Goal: Information Seeking & Learning: Learn about a topic

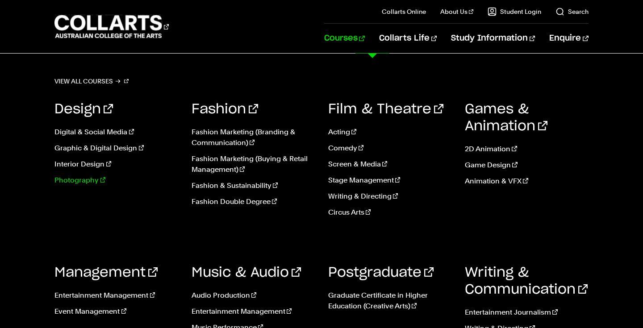
click at [81, 183] on link "Photography" at bounding box center [116, 180] width 123 height 11
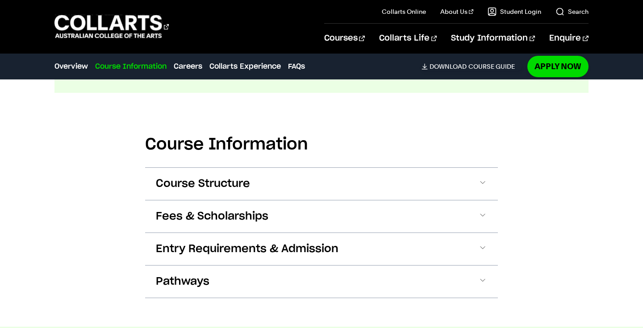
scroll to position [1042, 0]
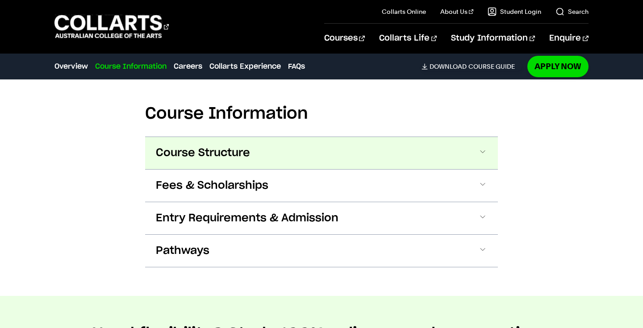
click at [485, 151] on span at bounding box center [482, 153] width 9 height 12
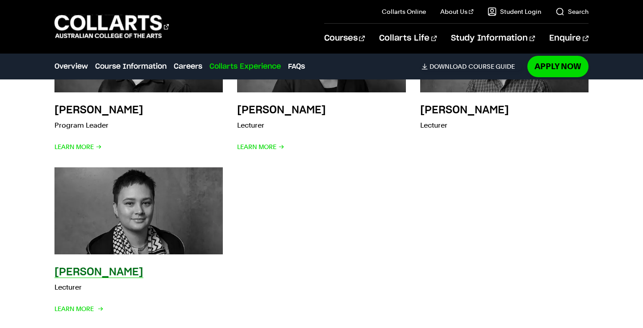
scroll to position [3462, 0]
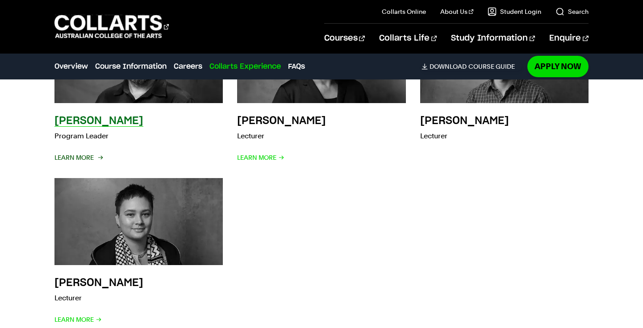
click at [72, 156] on span "Learn More" at bounding box center [78, 157] width 47 height 13
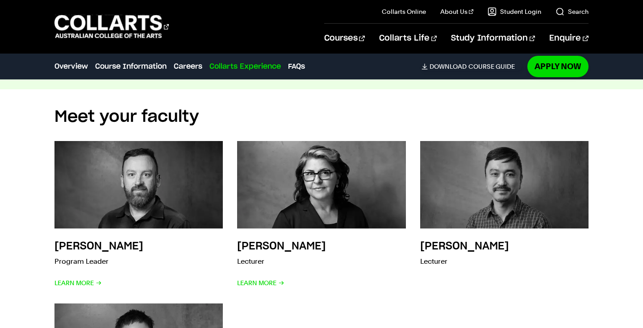
scroll to position [3336, 0]
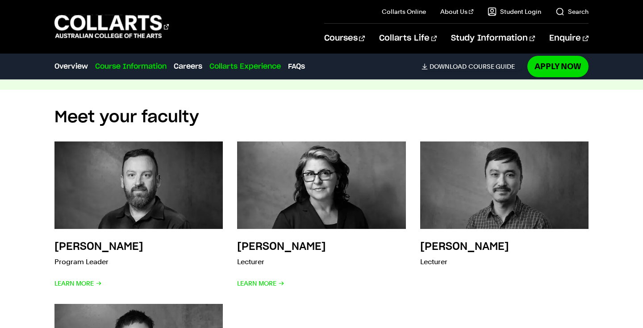
click at [157, 67] on link "Course Information" at bounding box center [130, 66] width 71 height 11
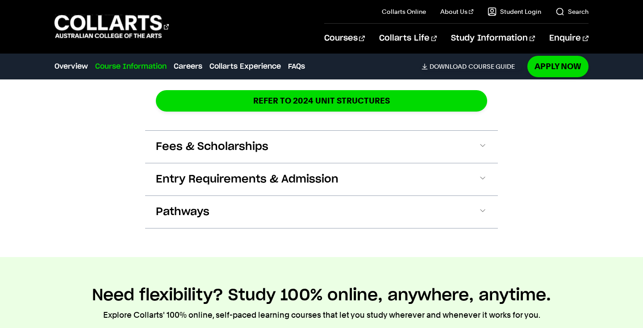
scroll to position [1743, 0]
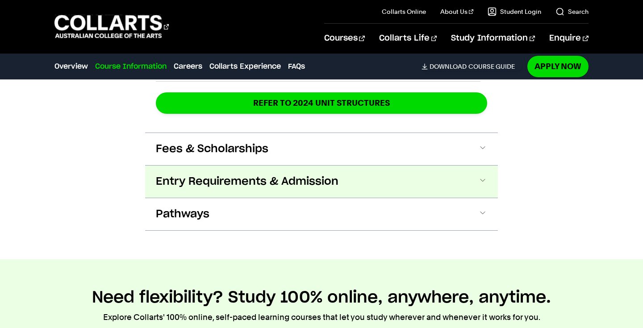
click at [482, 181] on span at bounding box center [482, 182] width 9 height 12
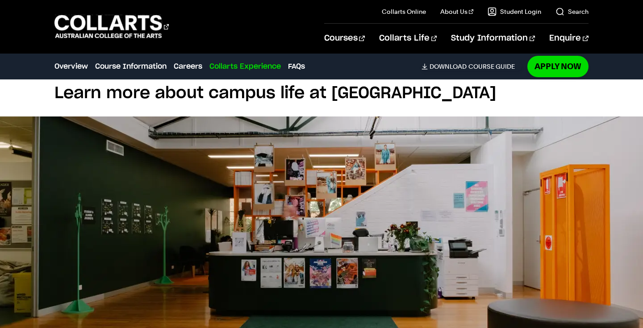
scroll to position [2788, 0]
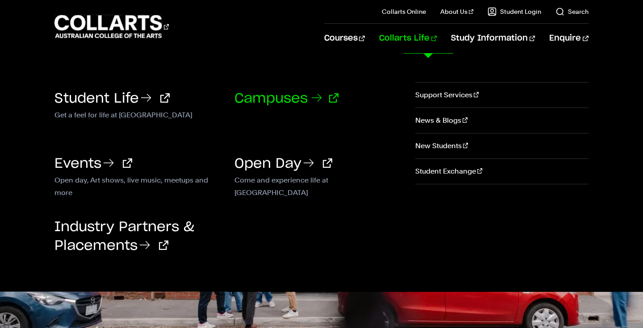
click at [298, 96] on link "Campuses" at bounding box center [287, 98] width 104 height 13
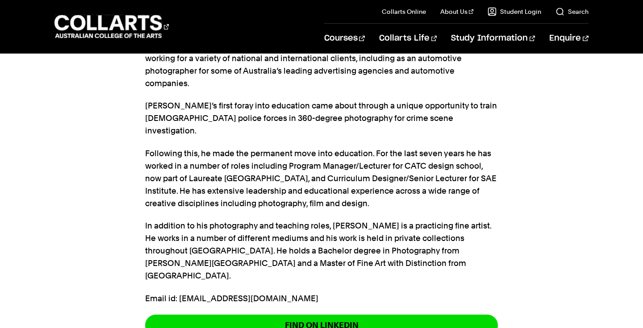
scroll to position [311, 0]
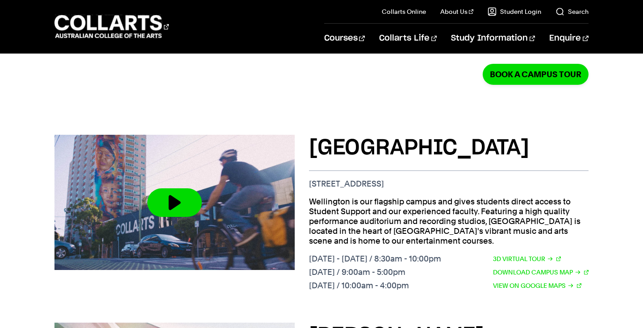
scroll to position [350, 0]
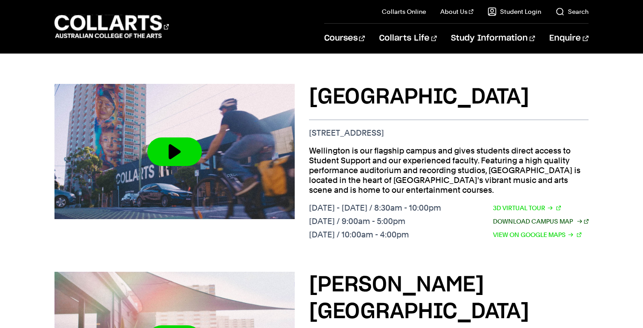
click at [520, 225] on link "Download Campus Map" at bounding box center [541, 222] width 96 height 10
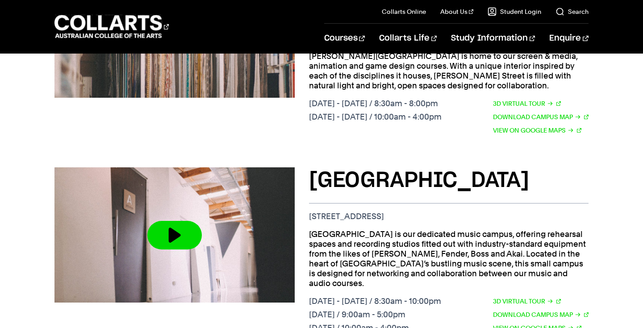
scroll to position [876, 0]
